Goal: Share content

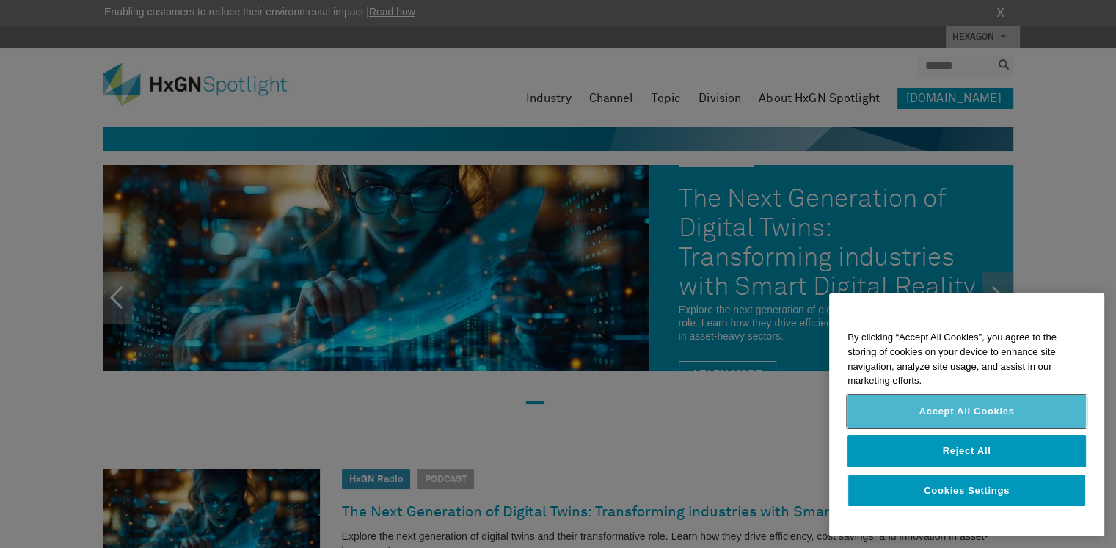
click at [970, 404] on button "Accept All Cookies" at bounding box center [967, 412] width 239 height 32
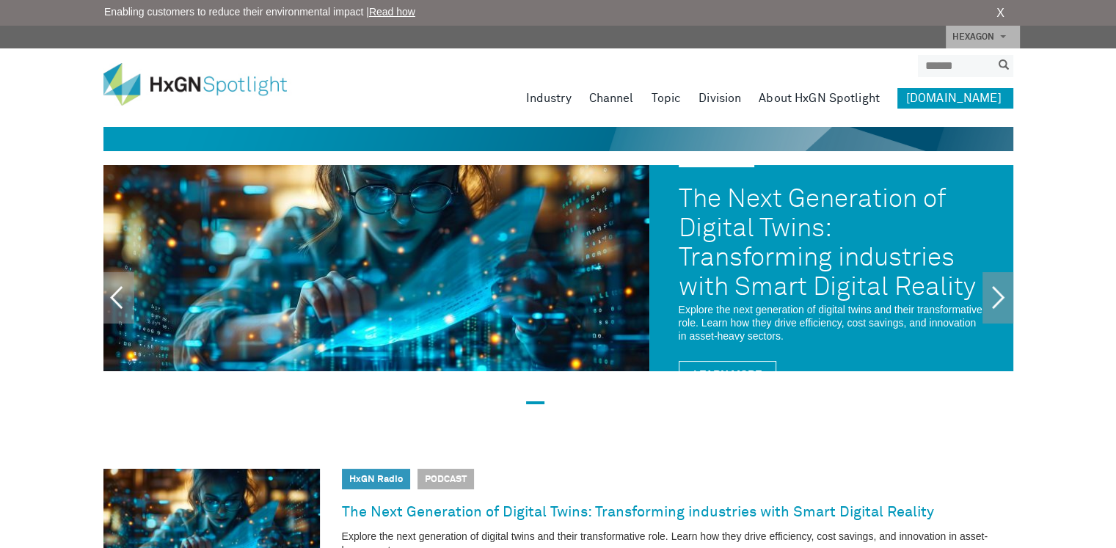
click at [789, 95] on link "About HxGN Spotlight" at bounding box center [819, 98] width 121 height 21
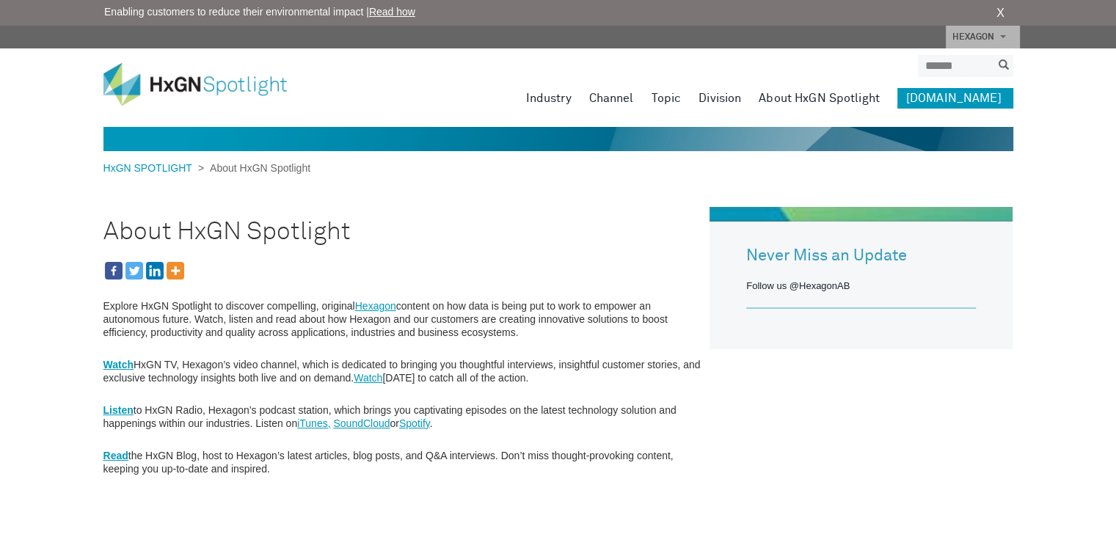
click at [111, 268] on icon "Facebook" at bounding box center [114, 271] width 18 height 18
